Goal: Transaction & Acquisition: Book appointment/travel/reservation

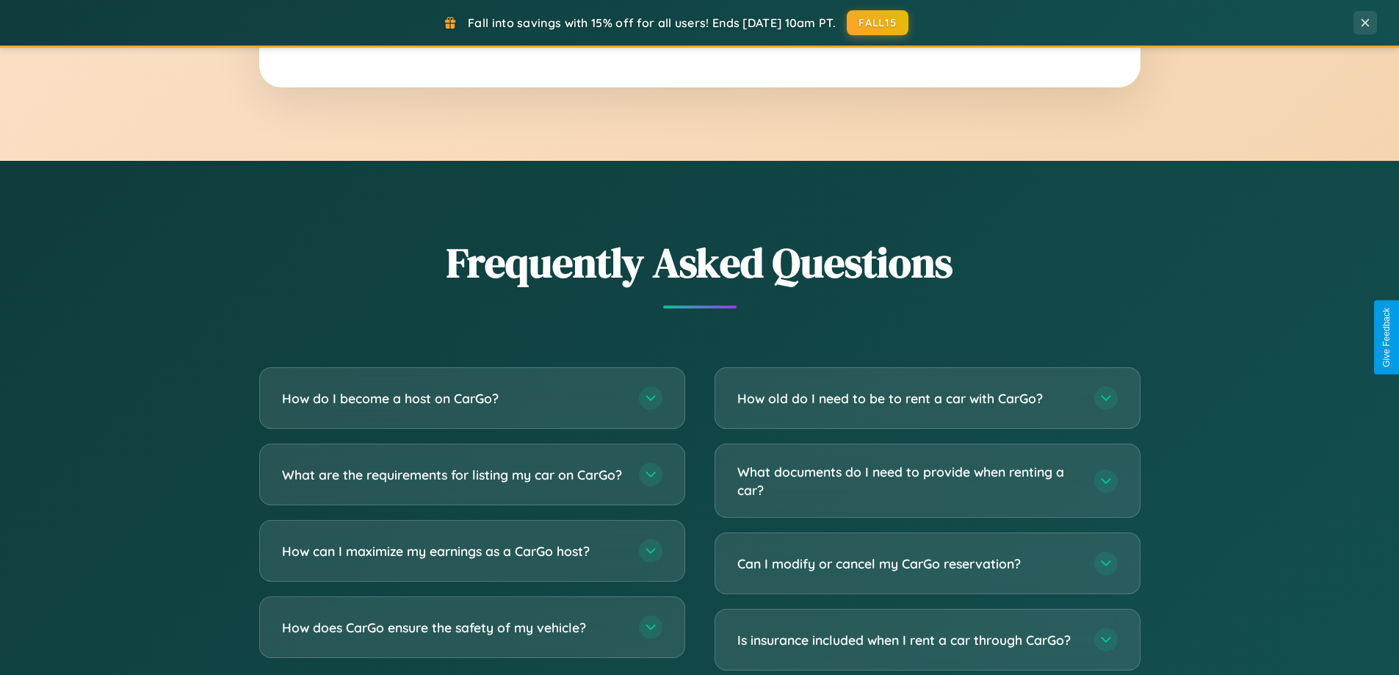
scroll to position [2825, 0]
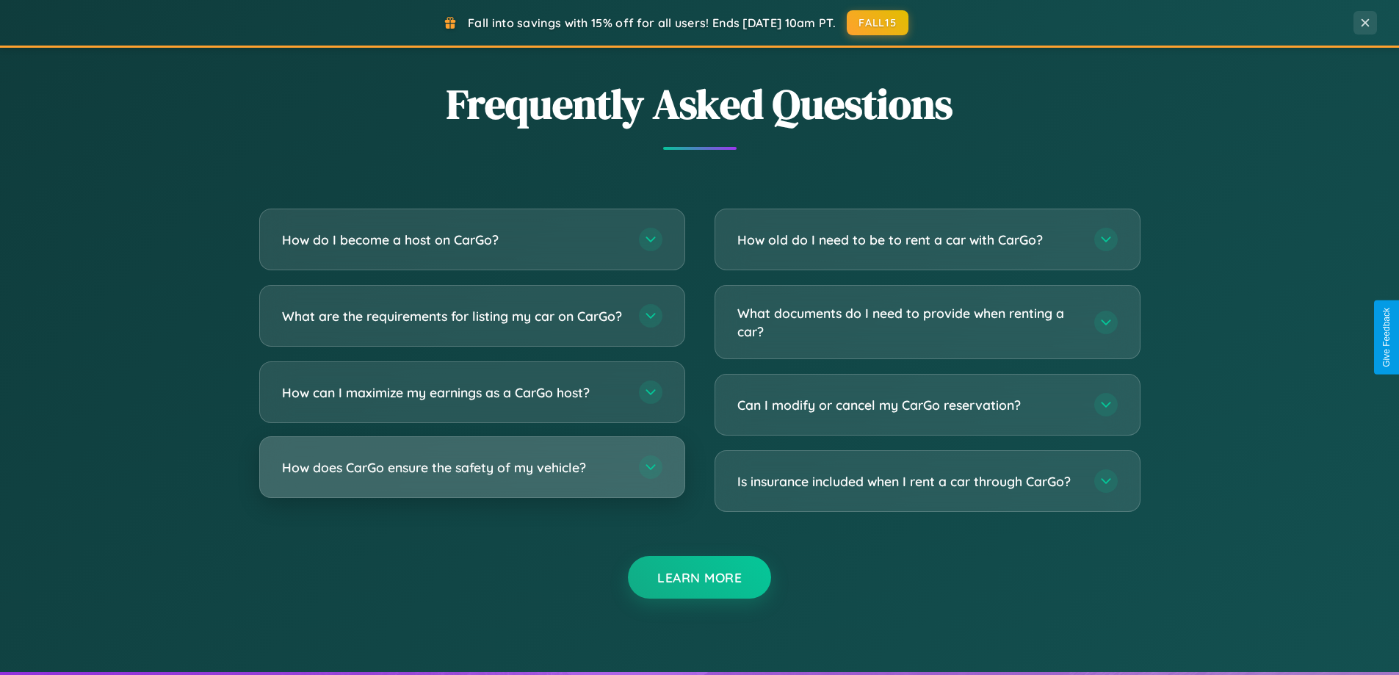
click at [471, 476] on h3 "How does CarGo ensure the safety of my vehicle?" at bounding box center [453, 467] width 342 height 18
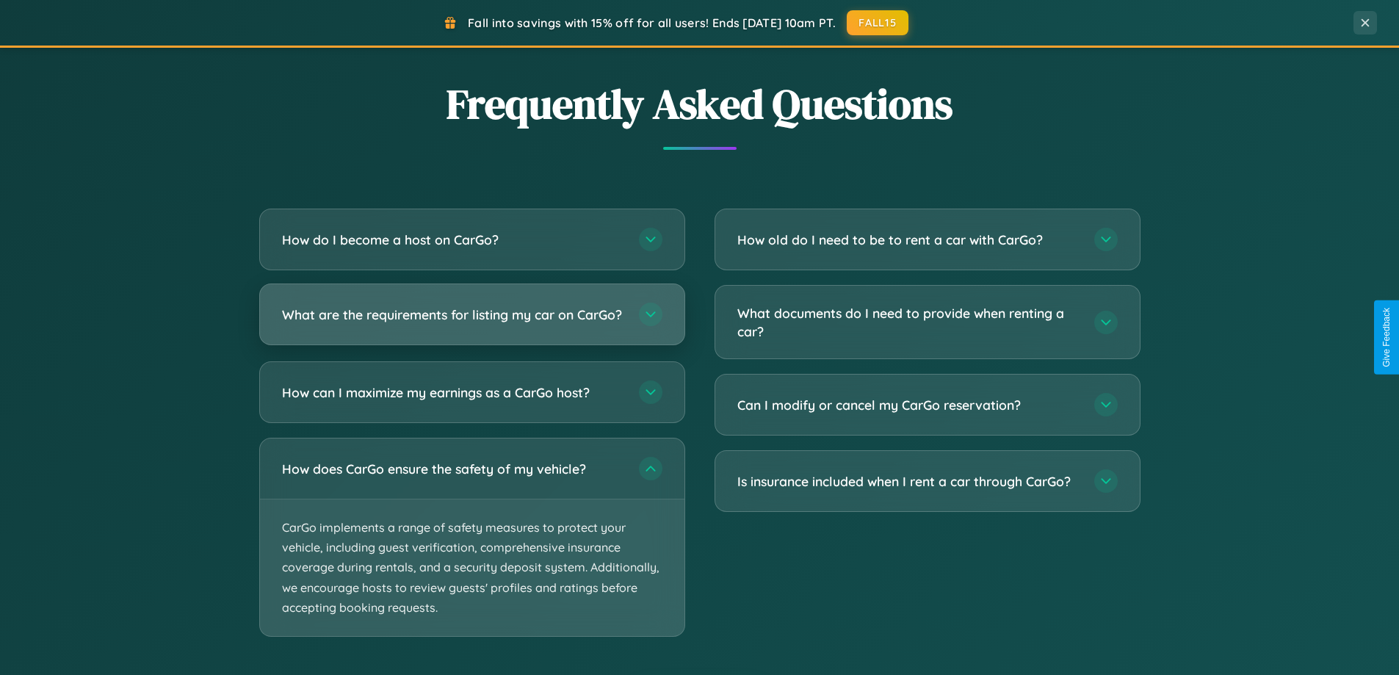
click at [471, 322] on h3 "What are the requirements for listing my car on CarGo?" at bounding box center [453, 314] width 342 height 18
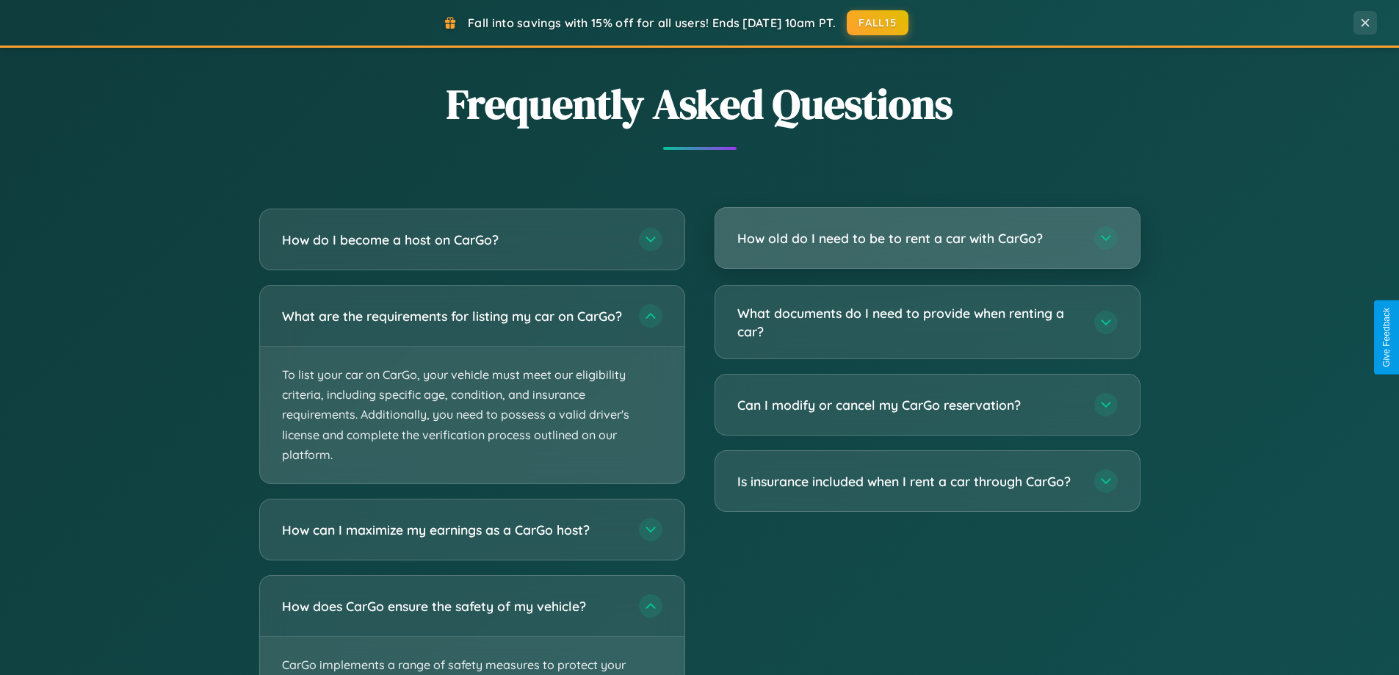
click at [927, 238] on h3 "How old do I need to be to rent a car with CarGo?" at bounding box center [908, 238] width 342 height 18
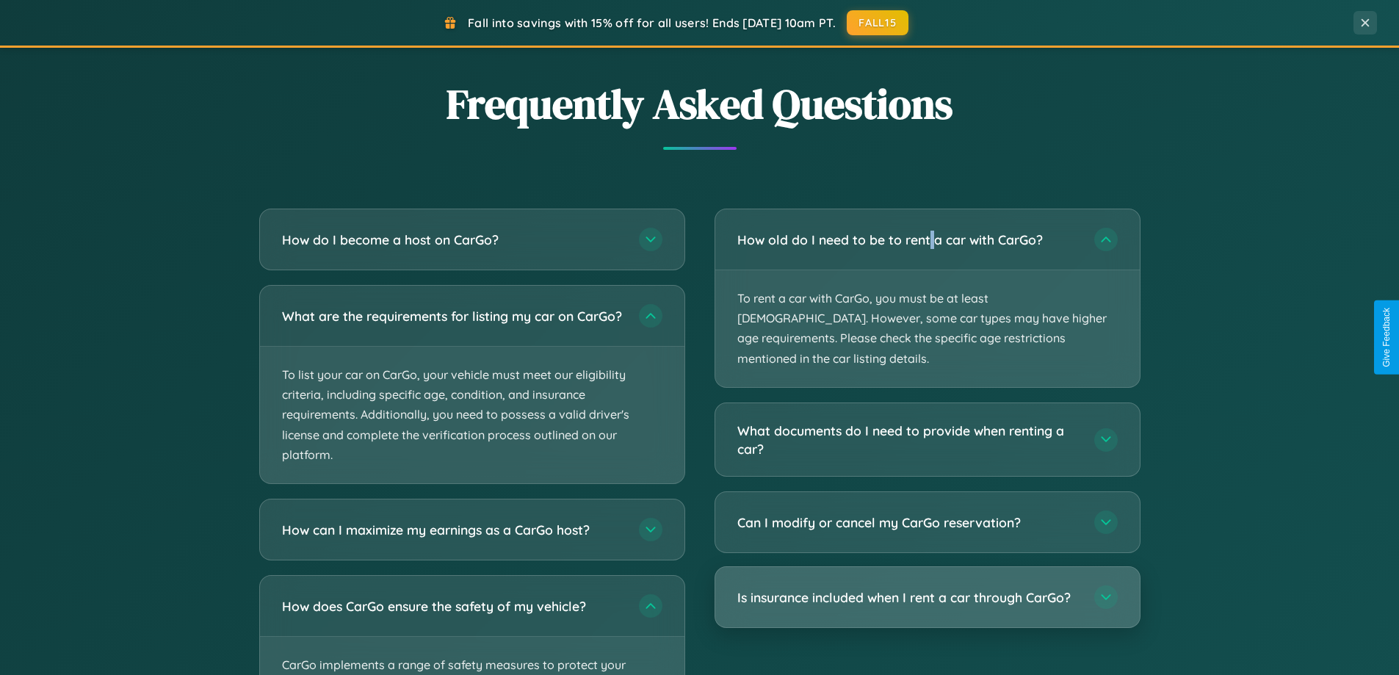
click at [927, 588] on h3 "Is insurance included when I rent a car through CarGo?" at bounding box center [908, 597] width 342 height 18
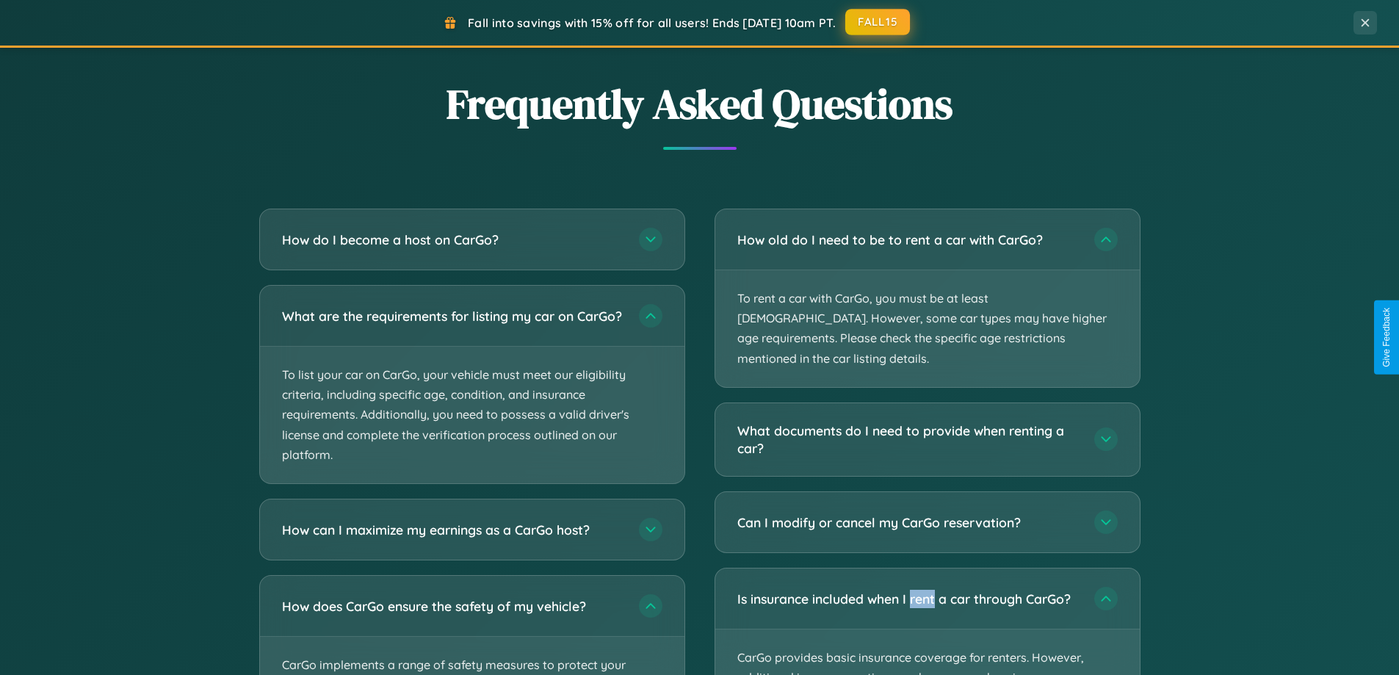
click at [878, 22] on button "FALL15" at bounding box center [877, 22] width 65 height 26
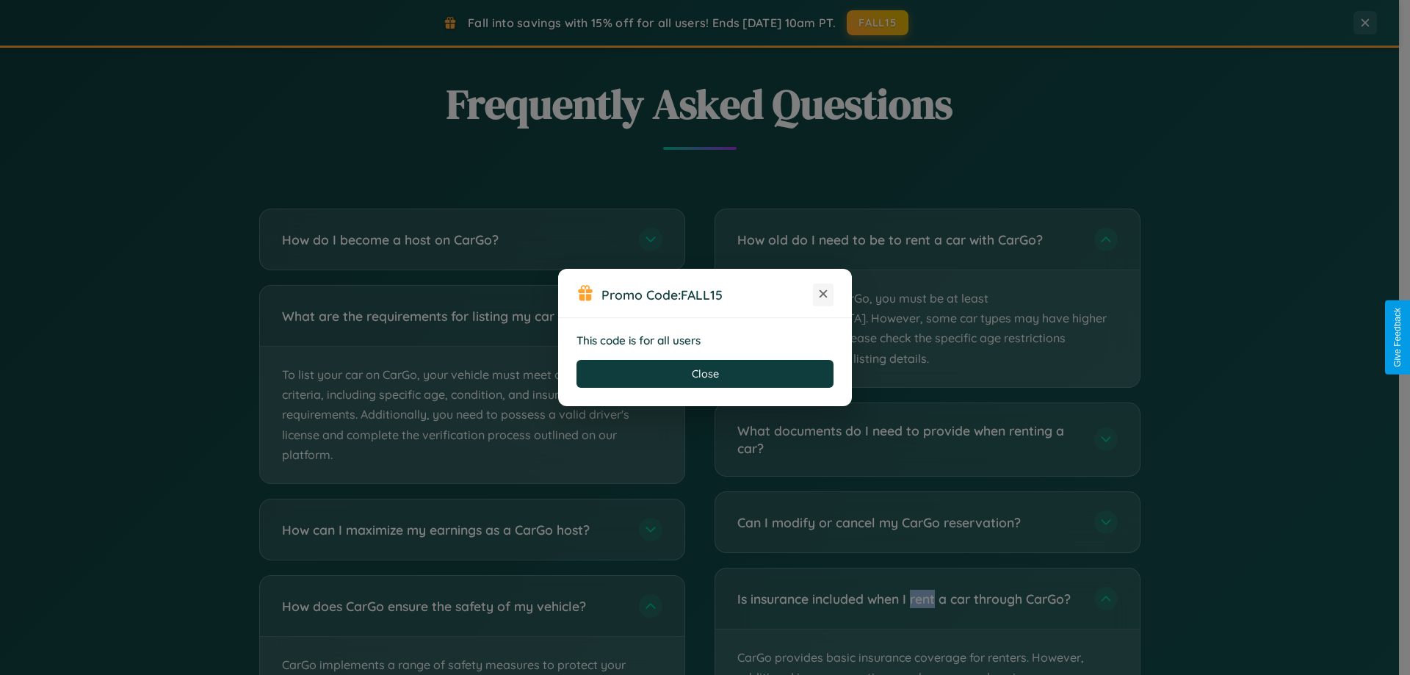
click at [823, 294] on icon at bounding box center [823, 293] width 15 height 15
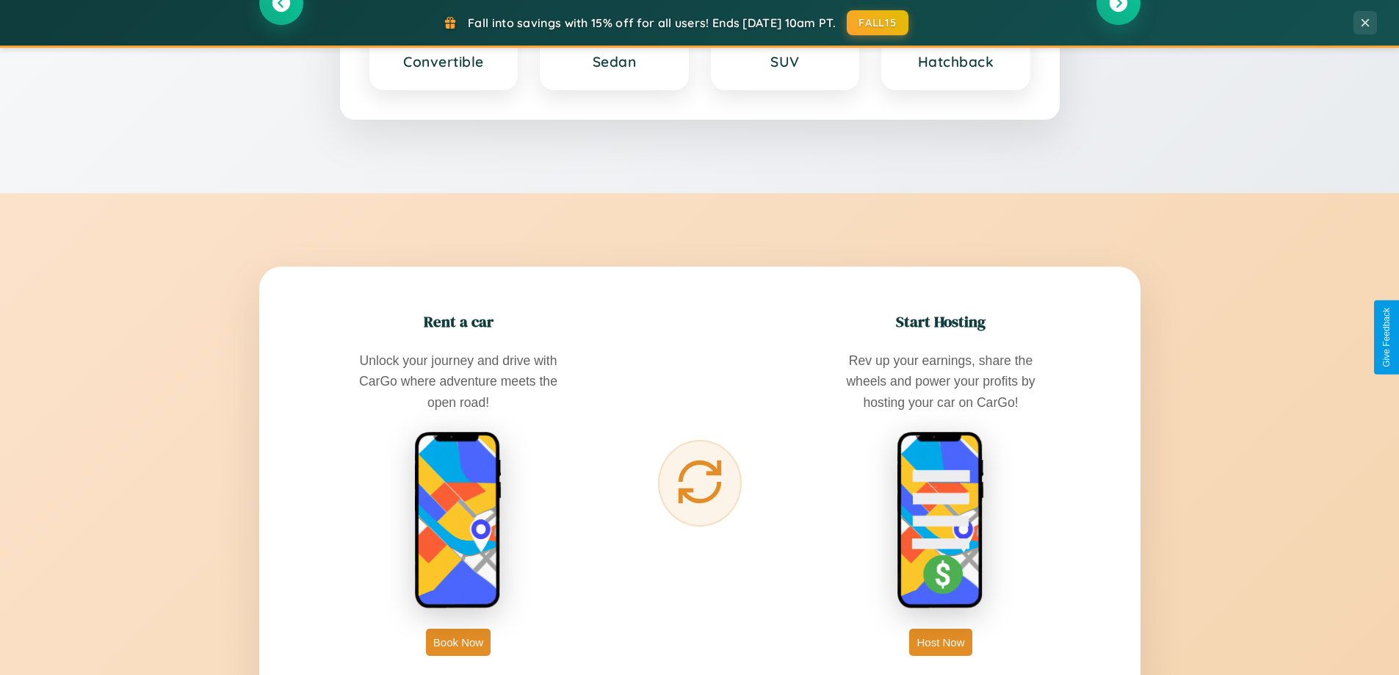
scroll to position [317, 0]
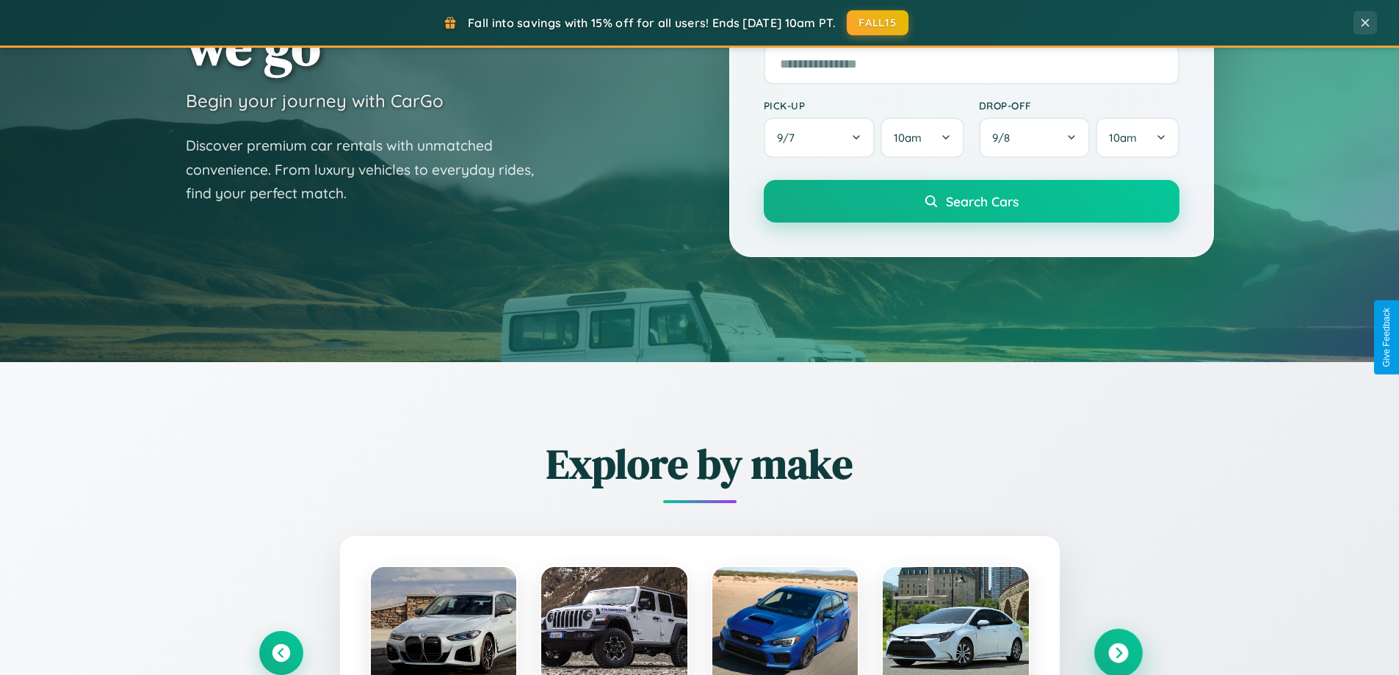
click at [1117, 653] on icon at bounding box center [1118, 653] width 20 height 20
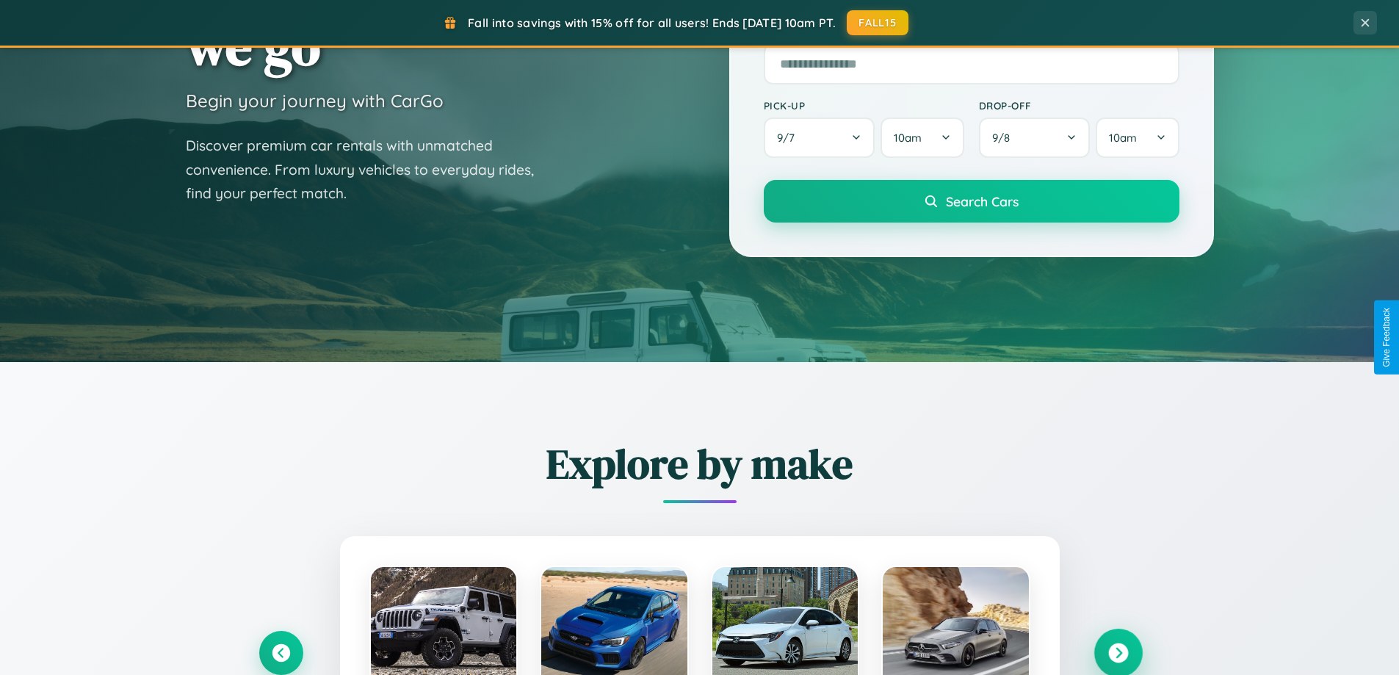
click at [1117, 651] on icon at bounding box center [1118, 653] width 20 height 20
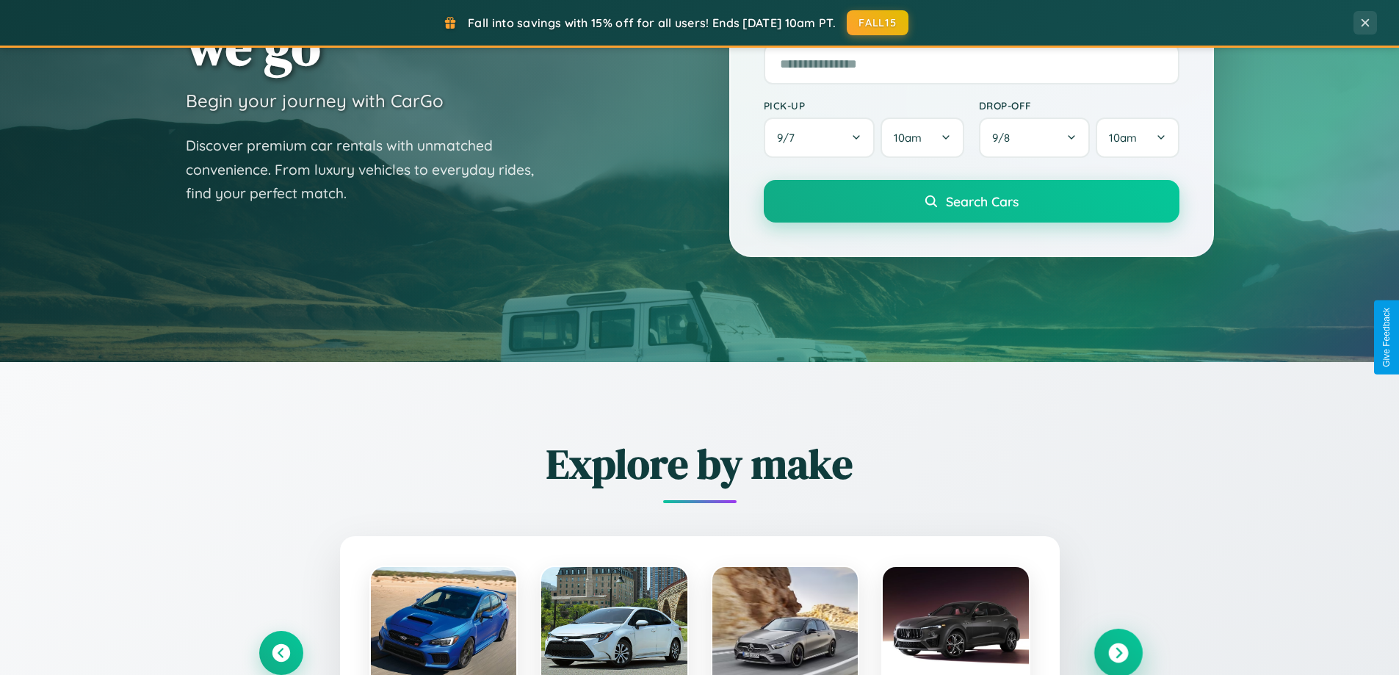
click at [1117, 651] on icon at bounding box center [1118, 653] width 20 height 20
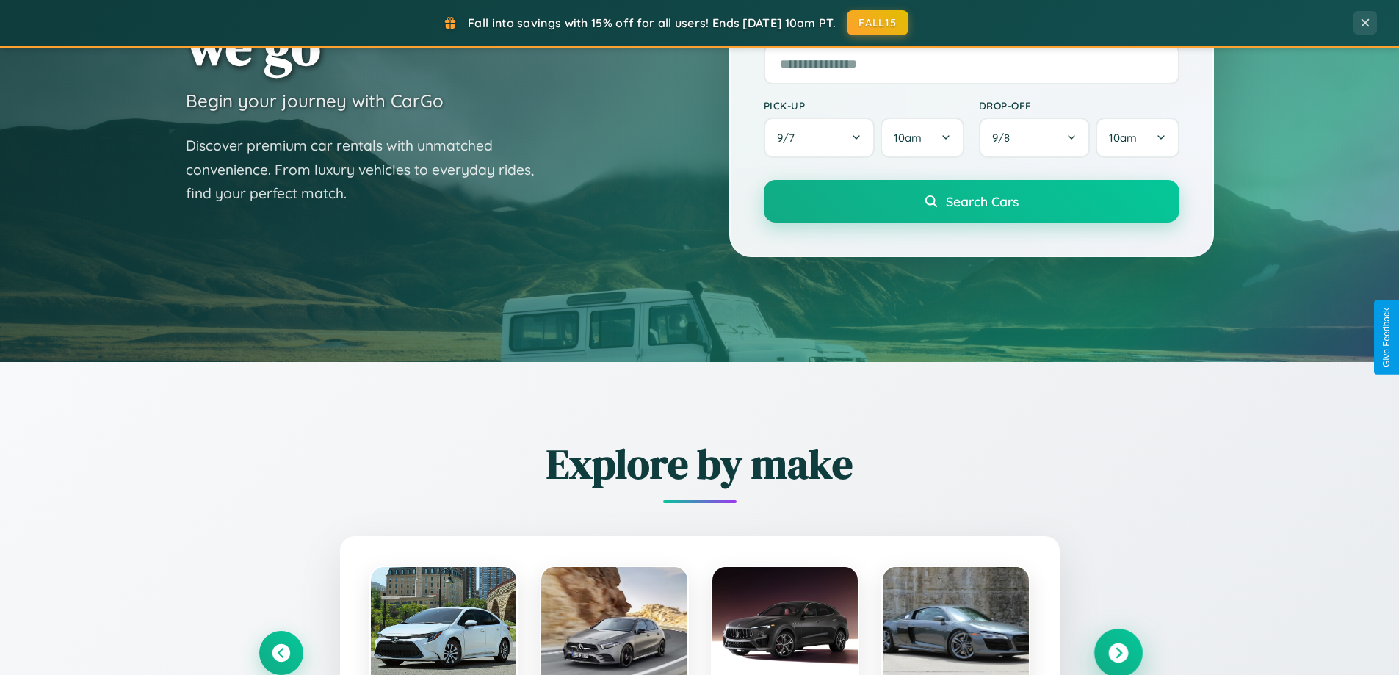
click at [1117, 651] on icon at bounding box center [1118, 653] width 20 height 20
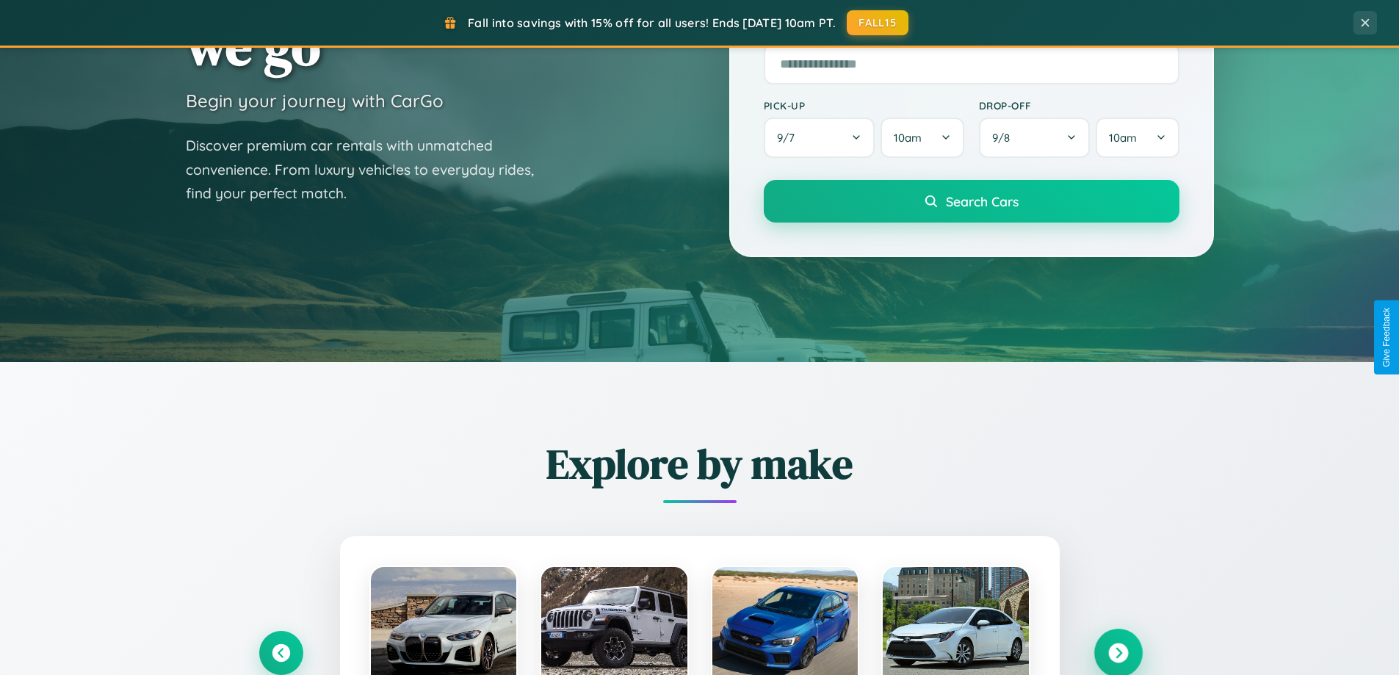
click at [1117, 651] on icon at bounding box center [1118, 653] width 20 height 20
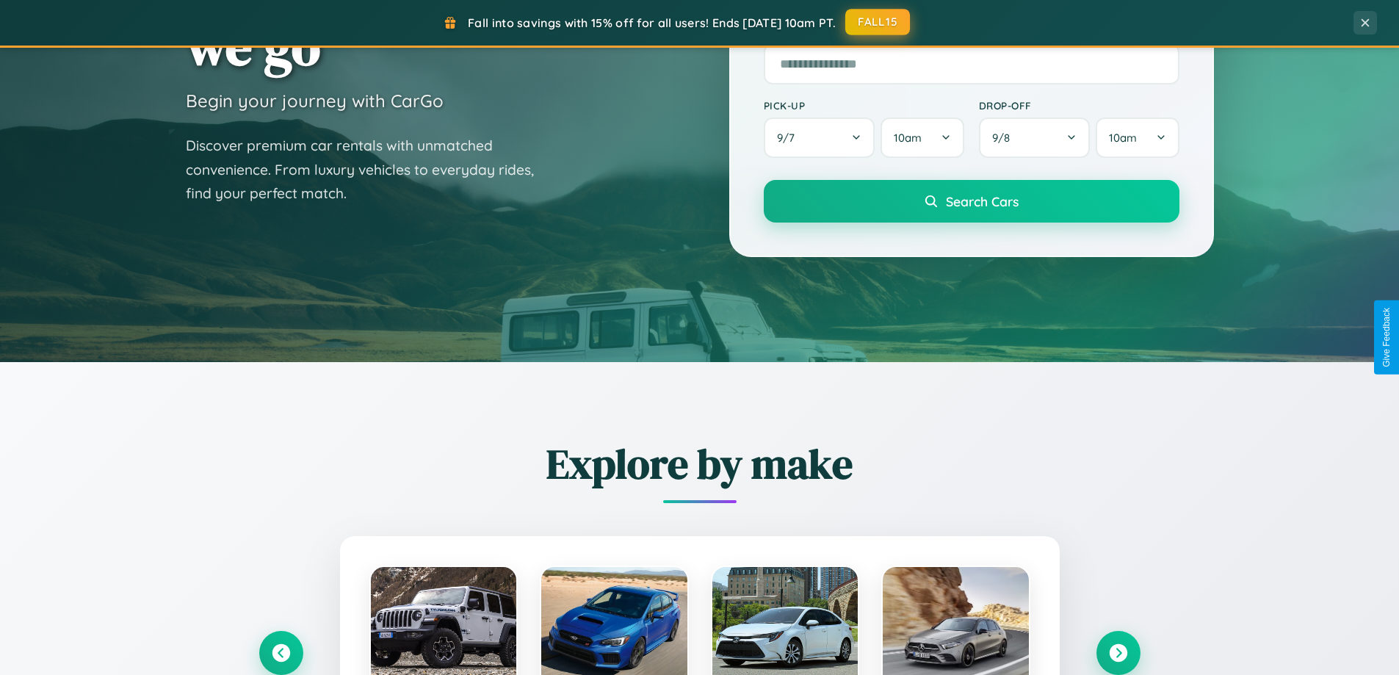
click at [878, 22] on button "FALL15" at bounding box center [877, 22] width 65 height 26
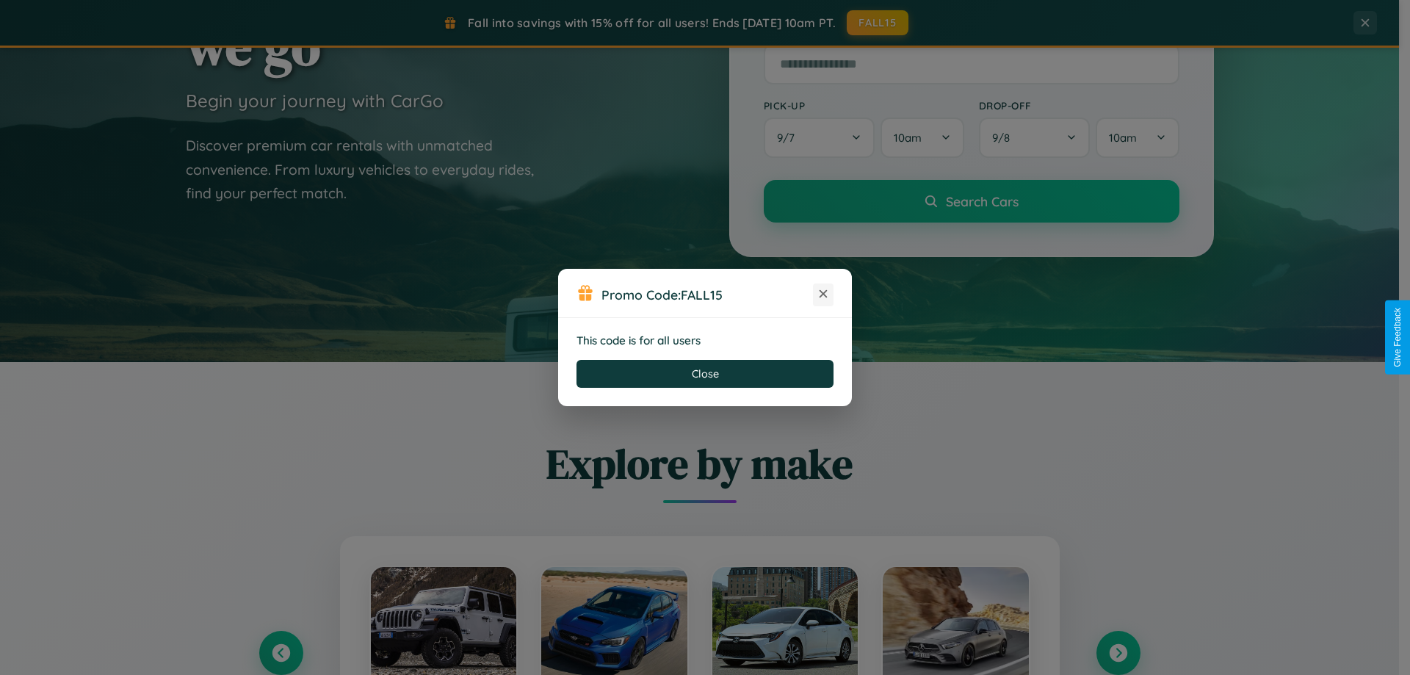
click at [823, 294] on icon at bounding box center [823, 293] width 15 height 15
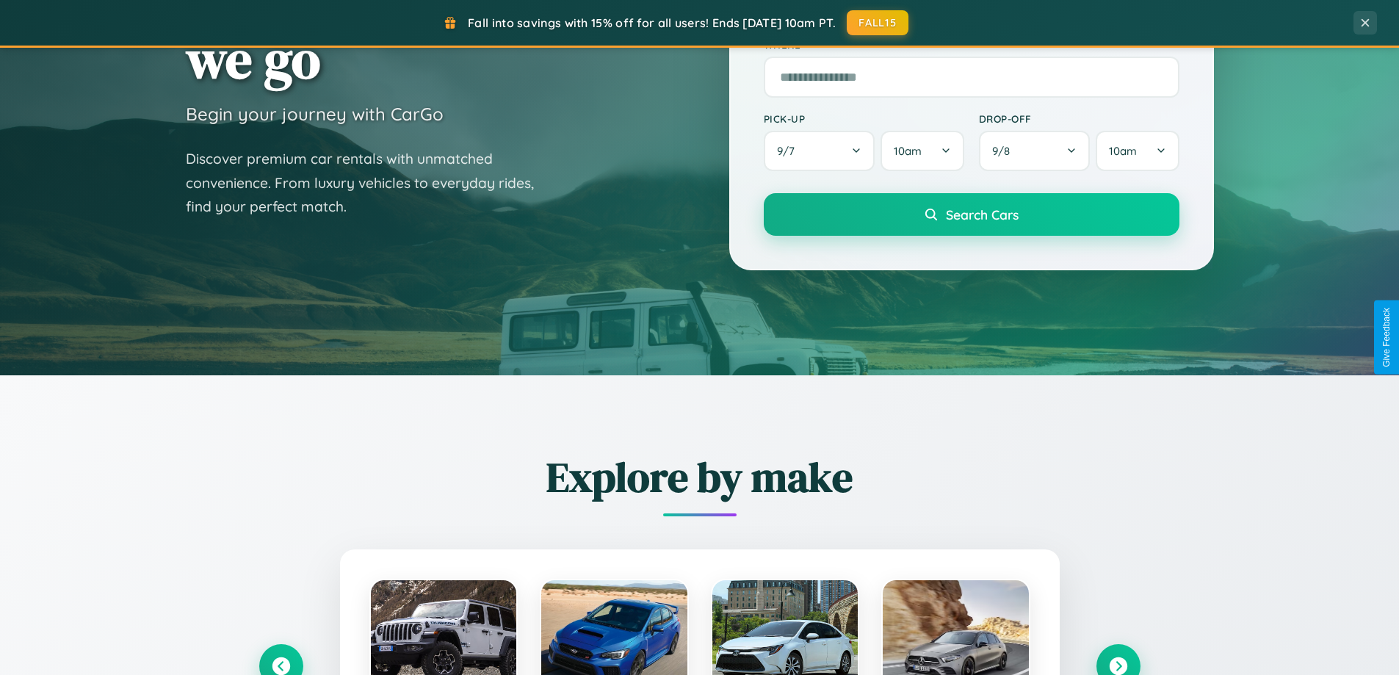
scroll to position [43, 0]
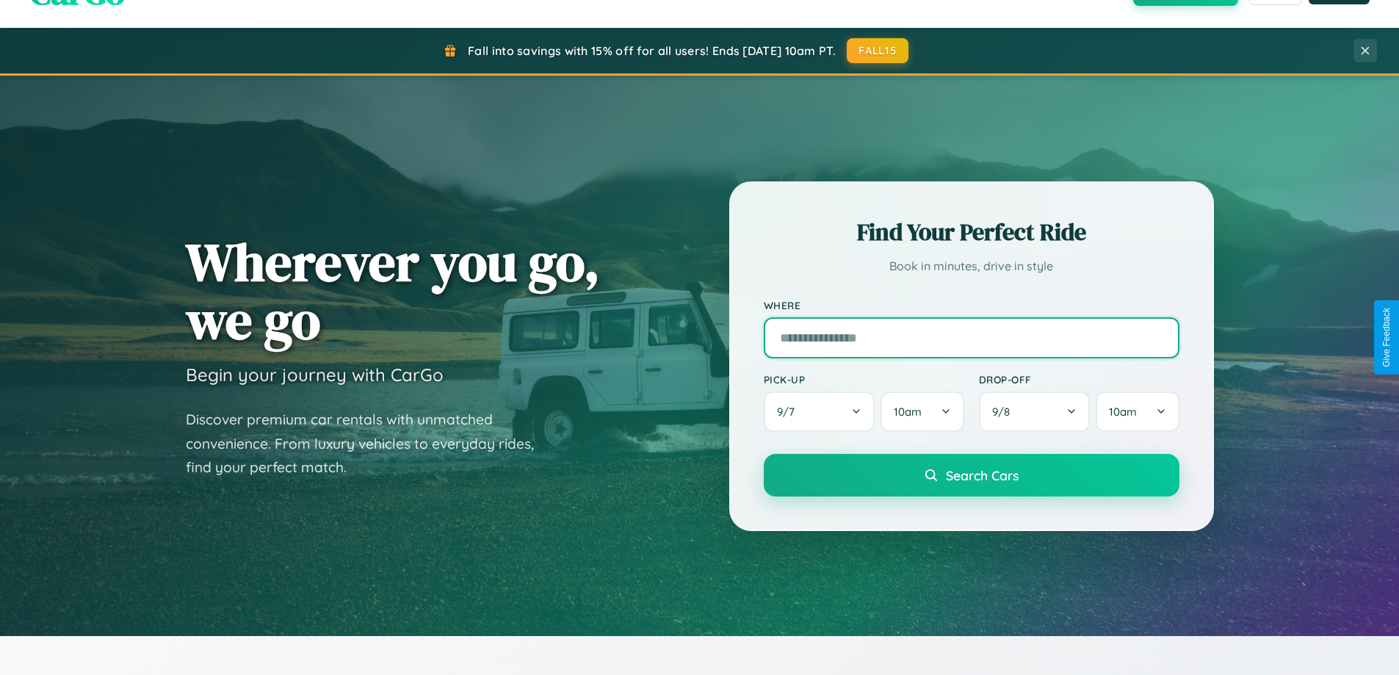
click at [971, 337] on input "text" at bounding box center [972, 337] width 416 height 41
type input "******"
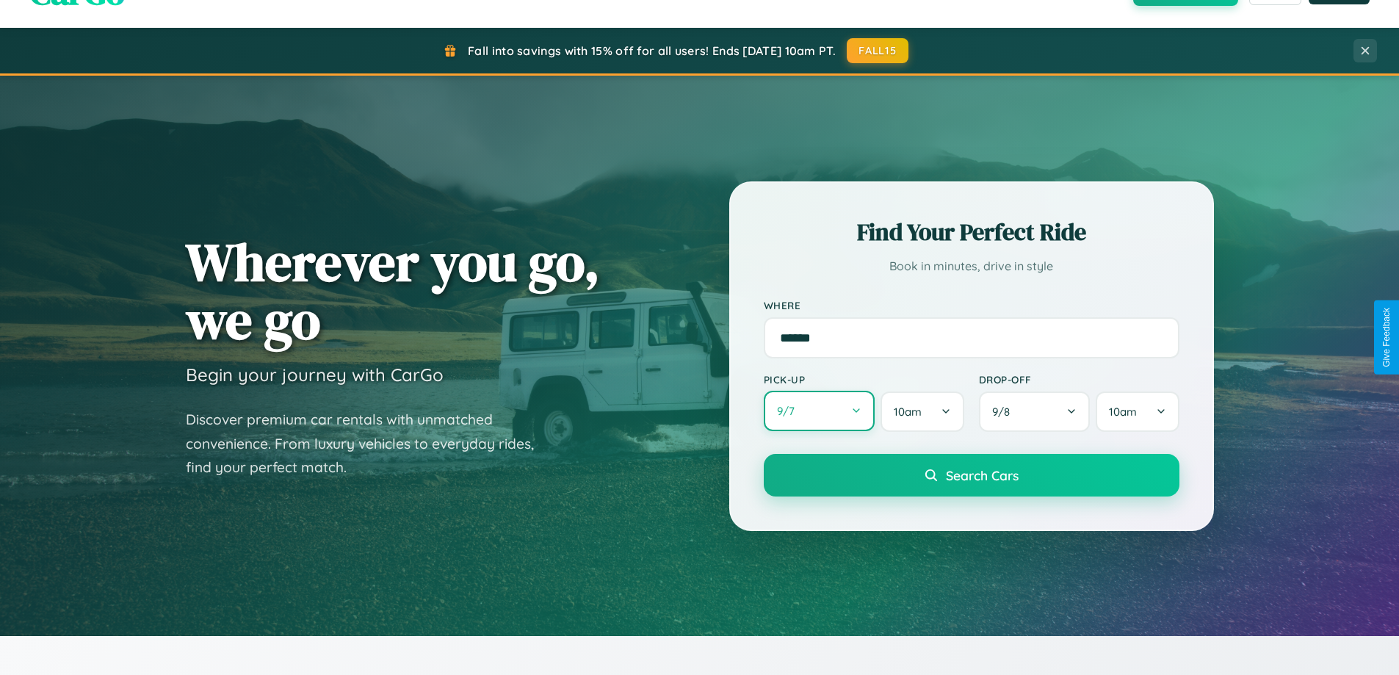
click at [819, 412] on button "9 / 7" at bounding box center [820, 411] width 112 height 40
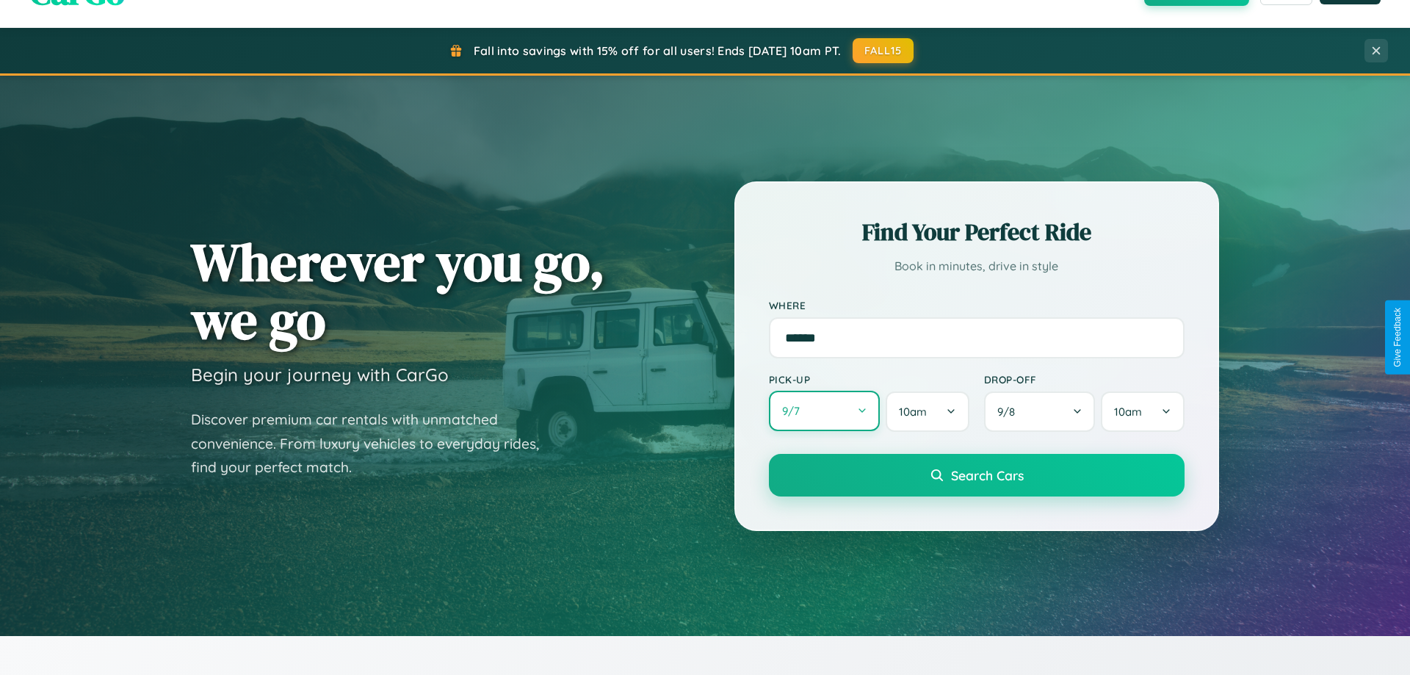
select select "*"
select select "****"
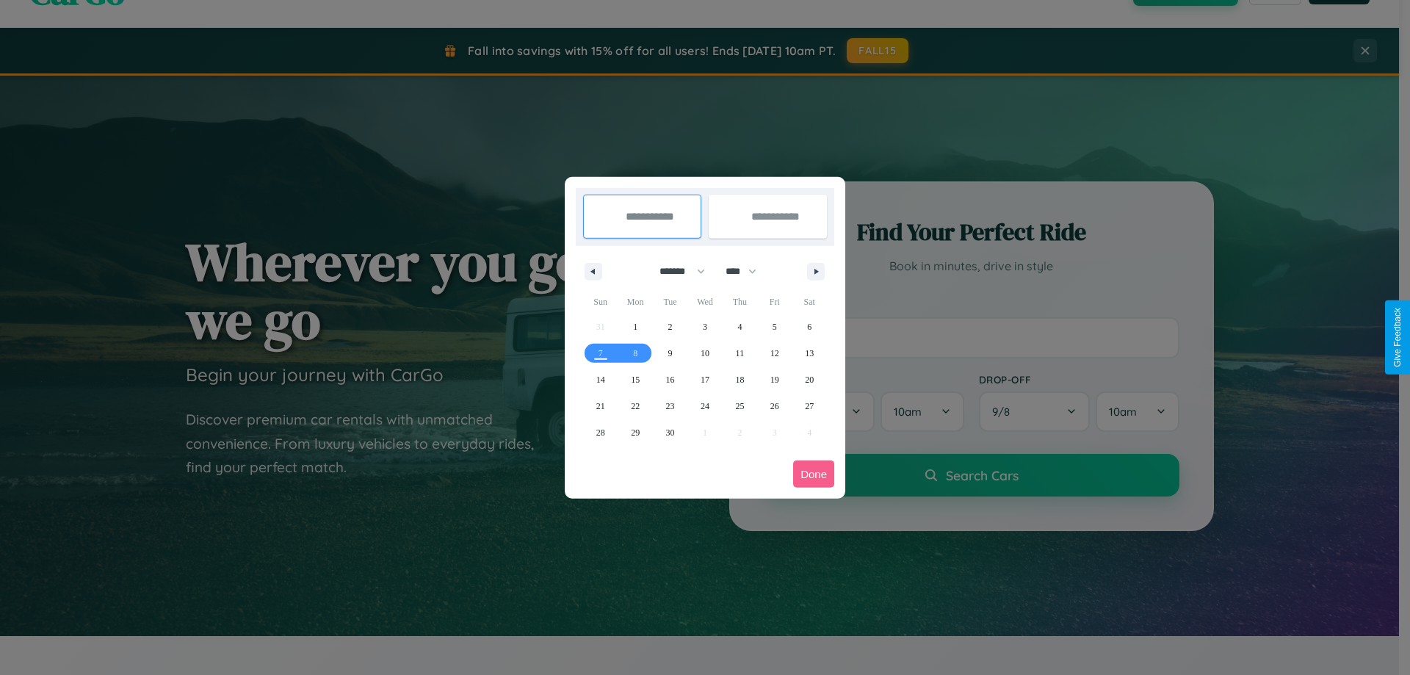
click at [675, 271] on select "******* ******** ***** ***** *** **** **** ****** ********* ******* ******** **…" at bounding box center [679, 271] width 62 height 24
select select "*"
drag, startPoint x: 747, startPoint y: 271, endPoint x: 705, endPoint y: 294, distance: 48.6
click at [747, 271] on select "**** **** **** **** **** **** **** **** **** **** **** **** **** **** **** ****…" at bounding box center [740, 271] width 44 height 24
select select "****"
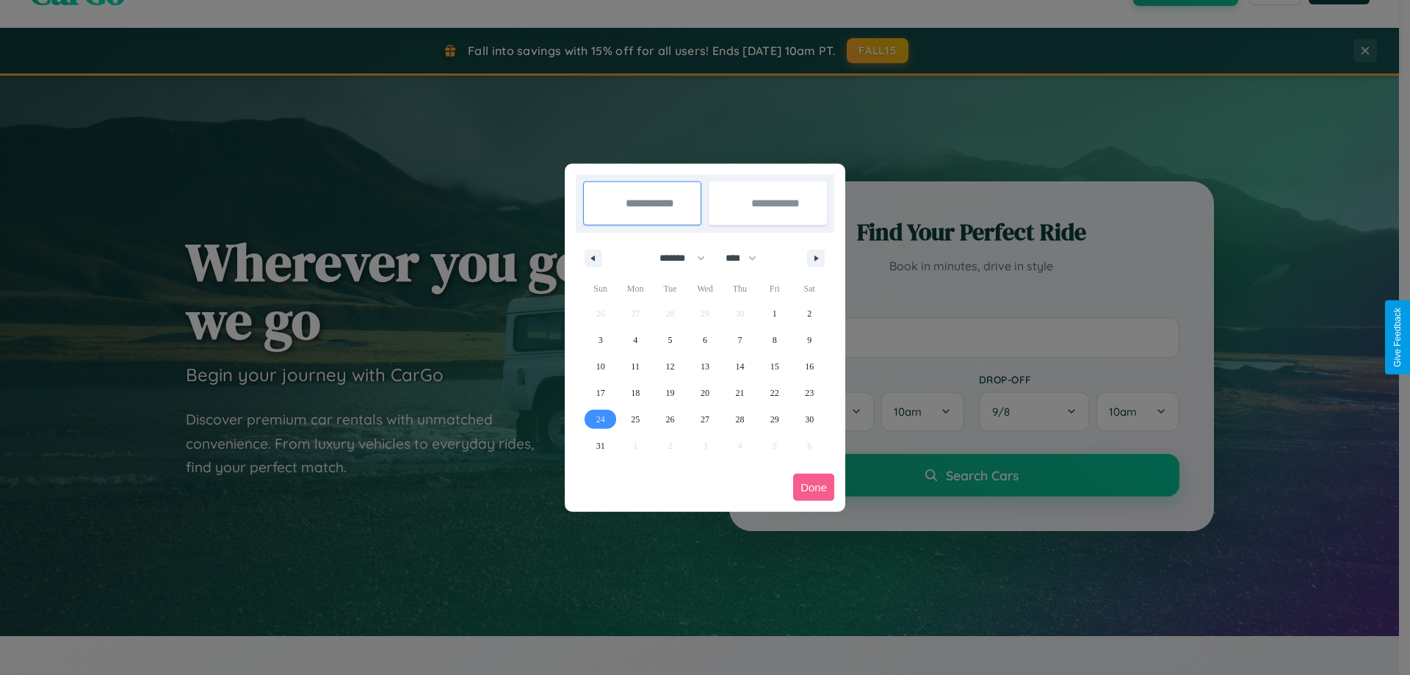
click at [600, 418] on span "24" at bounding box center [600, 419] width 9 height 26
type input "**********"
click at [704, 418] on span "27" at bounding box center [704, 419] width 9 height 26
type input "**********"
click at [813, 487] on button "Done" at bounding box center [813, 487] width 41 height 27
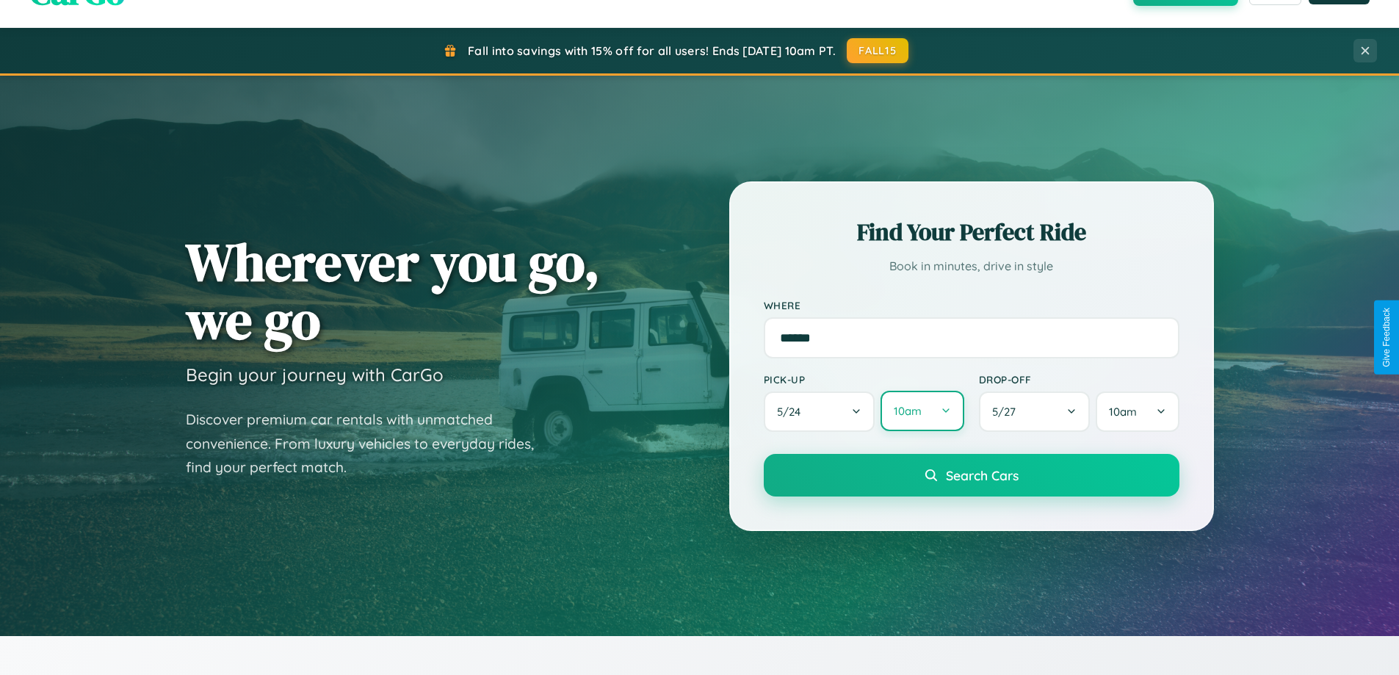
click at [921, 412] on button "10am" at bounding box center [921, 411] width 83 height 40
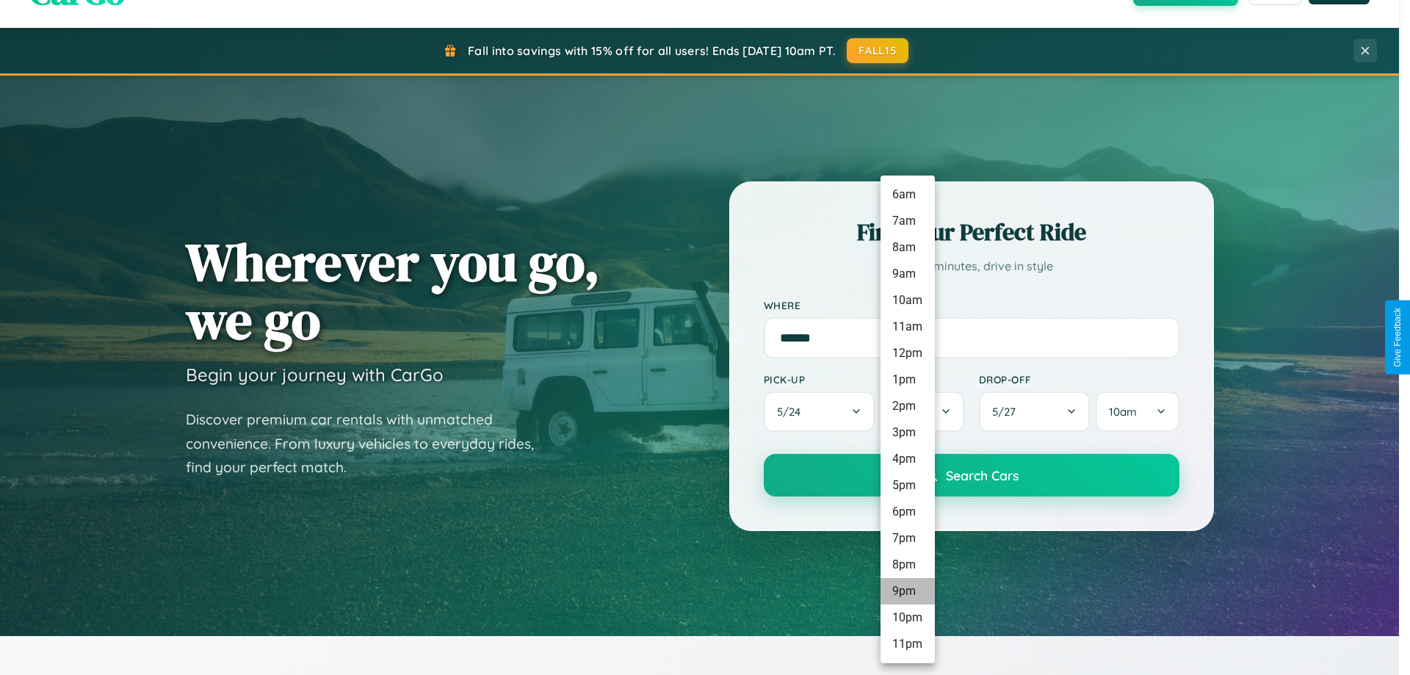
click at [907, 591] on li "9pm" at bounding box center [907, 591] width 54 height 26
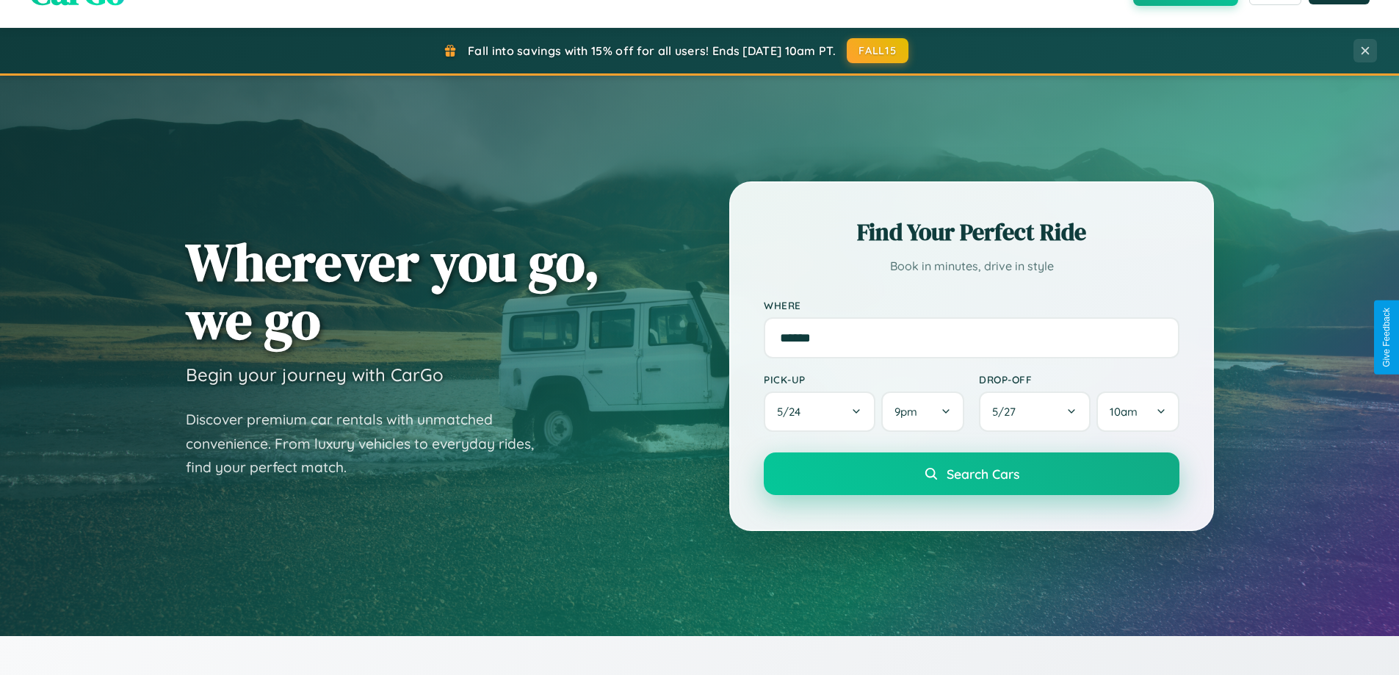
click at [971, 475] on span "Search Cars" at bounding box center [982, 473] width 73 height 16
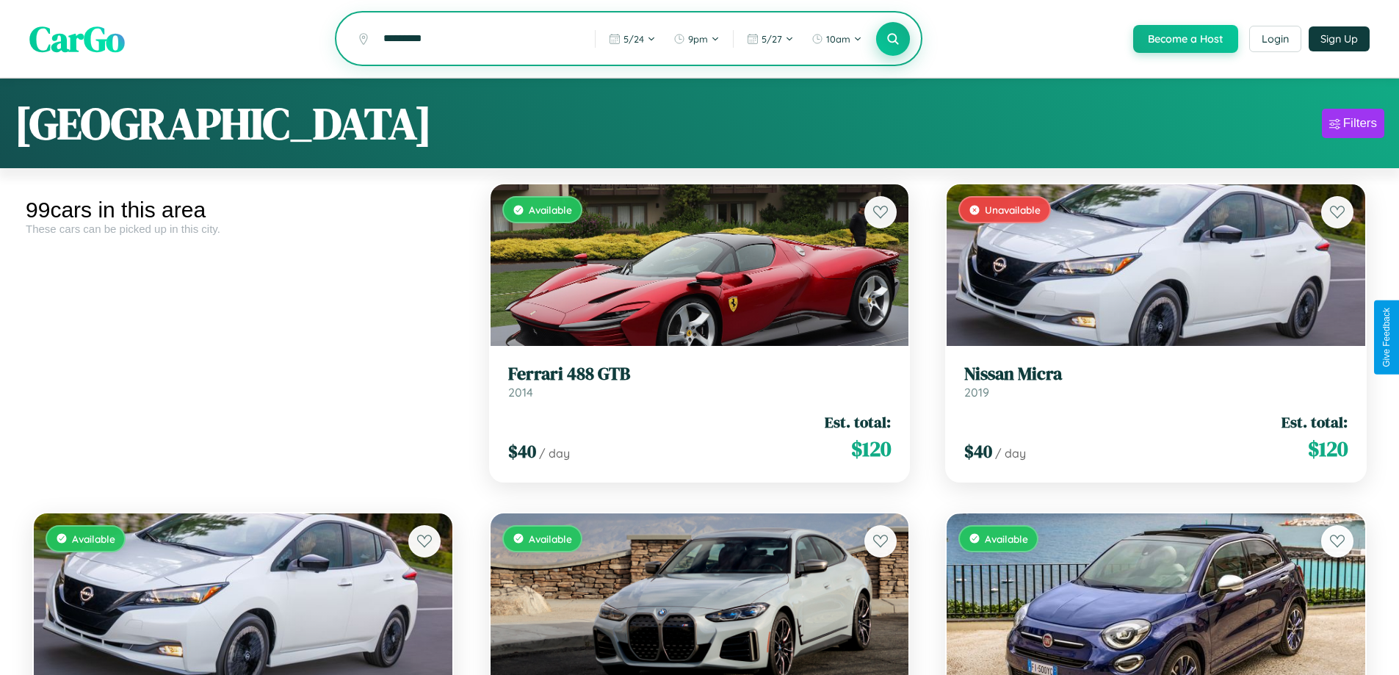
click at [892, 40] on icon at bounding box center [893, 39] width 14 height 14
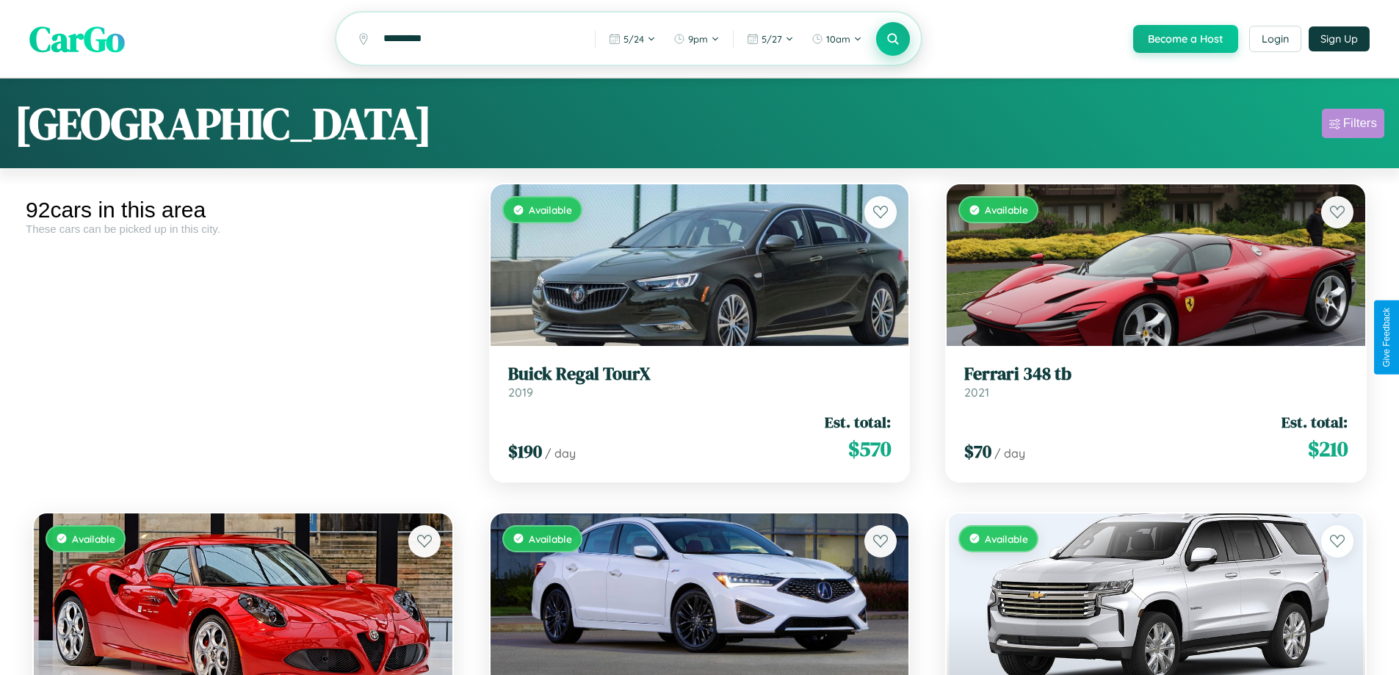
click at [1352, 126] on div "Filters" at bounding box center [1360, 123] width 34 height 15
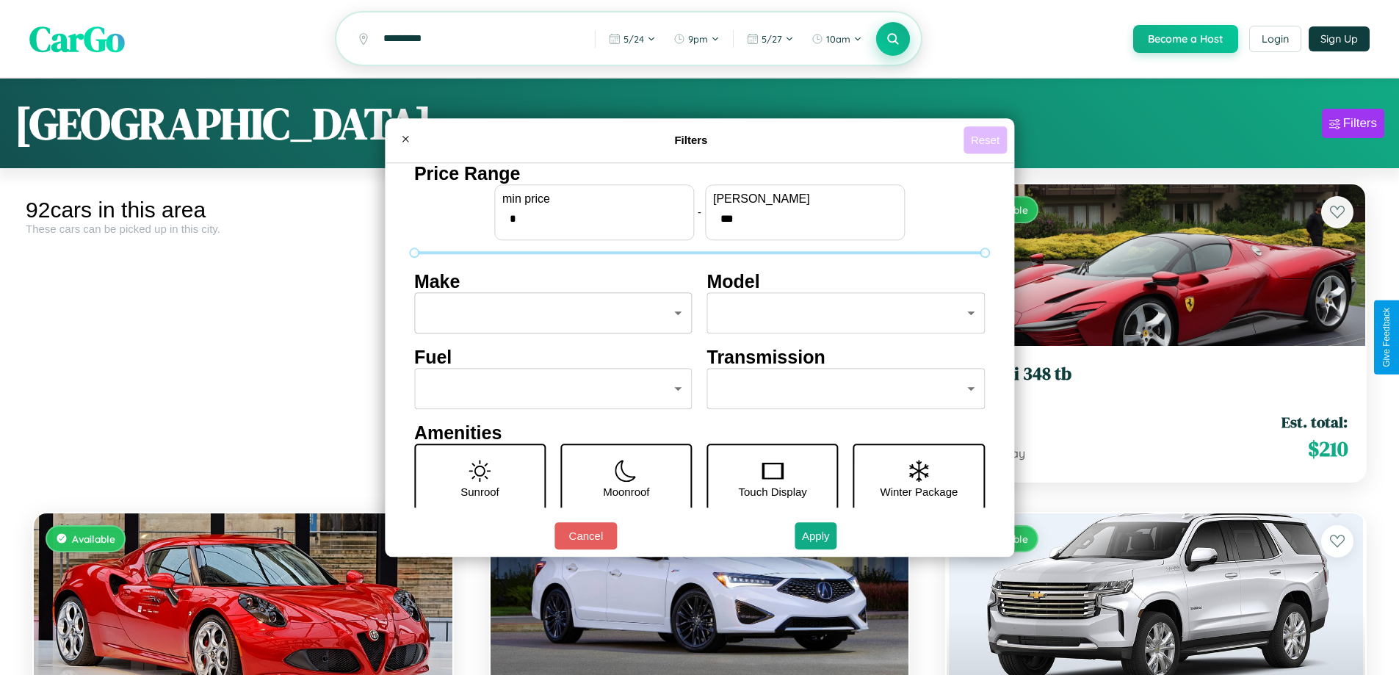
click at [987, 139] on button "Reset" at bounding box center [984, 139] width 43 height 27
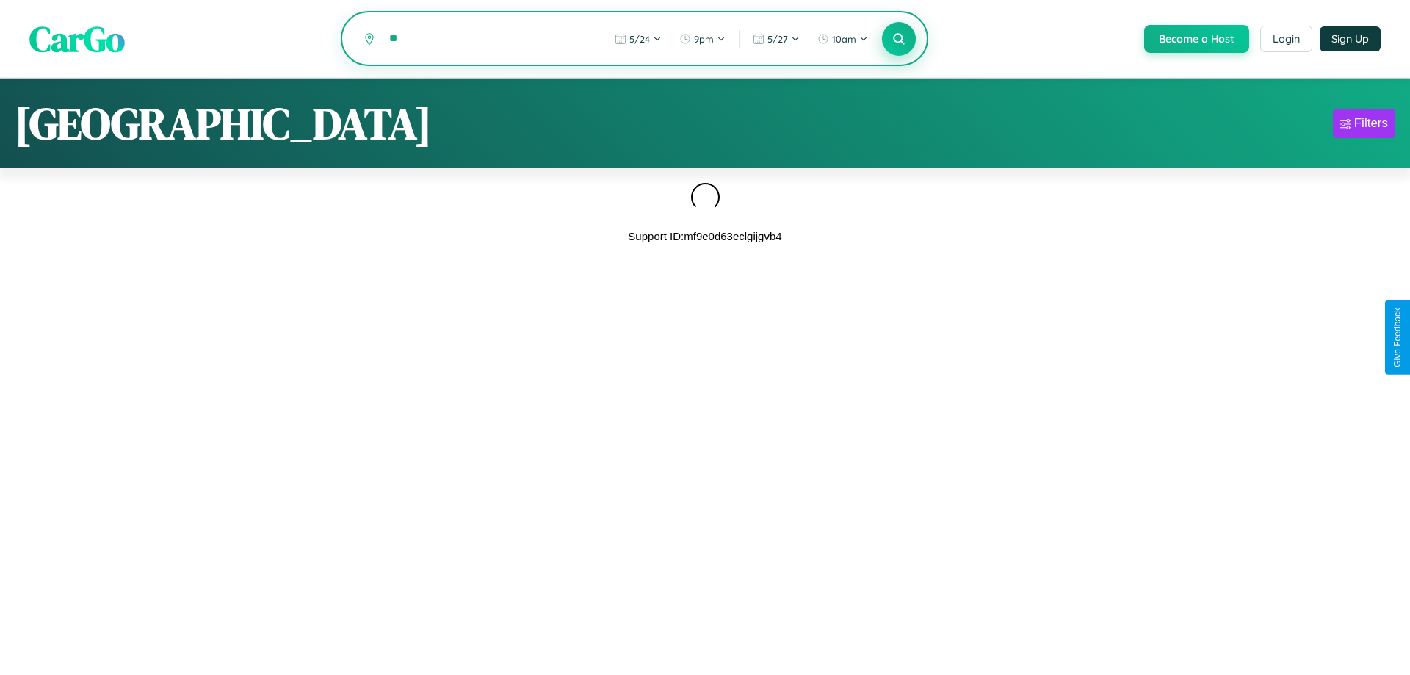
type input "*"
type input "*********"
click at [897, 39] on icon at bounding box center [898, 39] width 14 height 14
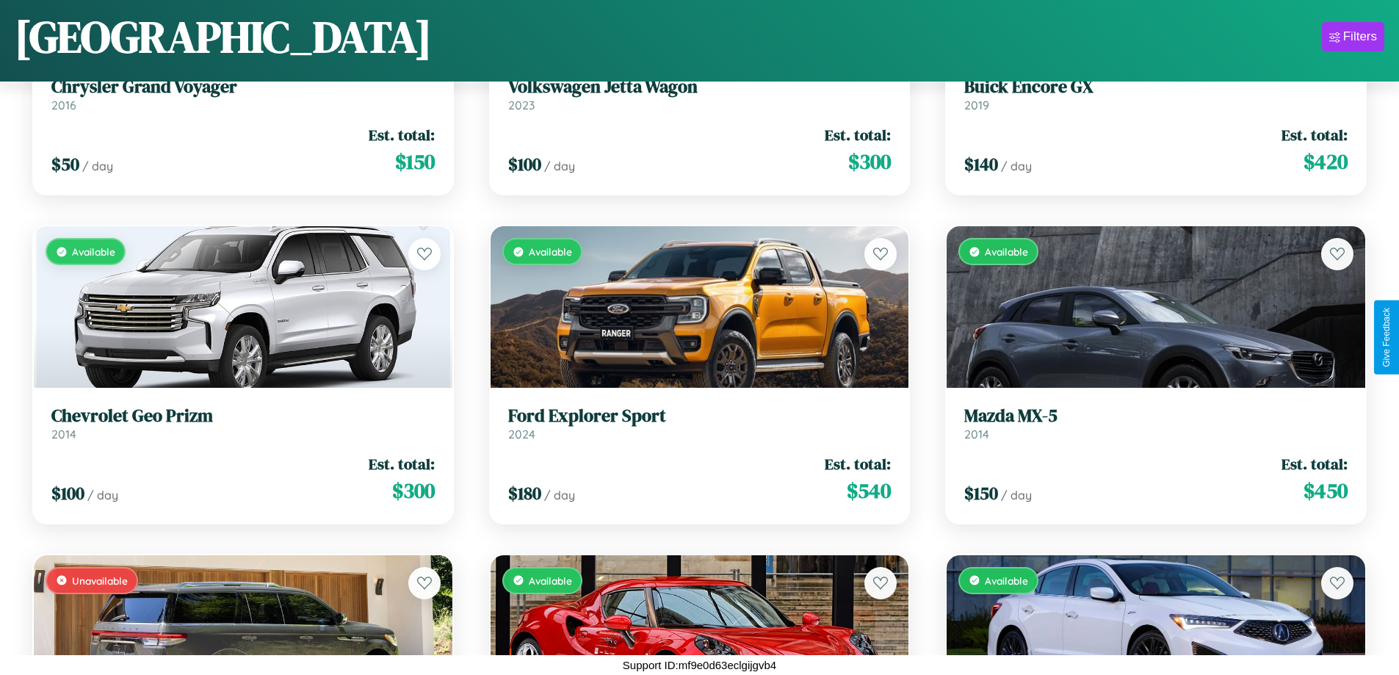
scroll to position [3494, 0]
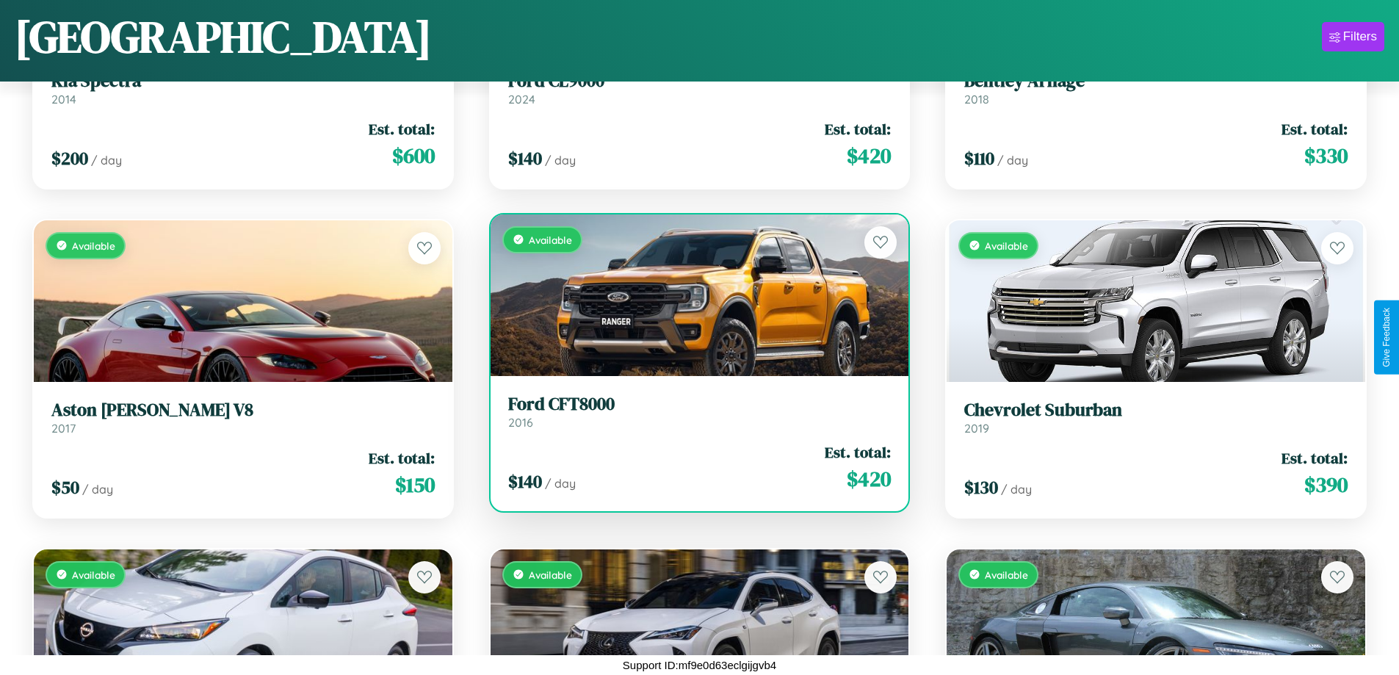
click at [693, 411] on h3 "Ford CFT8000" at bounding box center [699, 404] width 383 height 21
